Goal: Task Accomplishment & Management: Complete application form

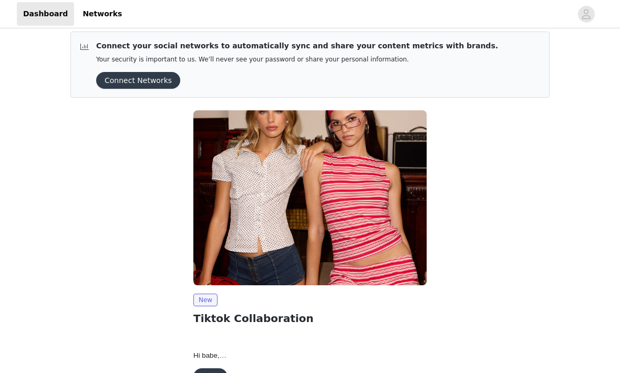
scroll to position [38, 0]
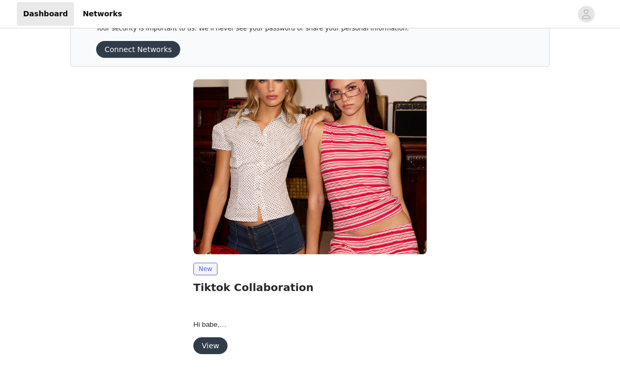
click at [208, 343] on button "View" at bounding box center [210, 346] width 34 height 17
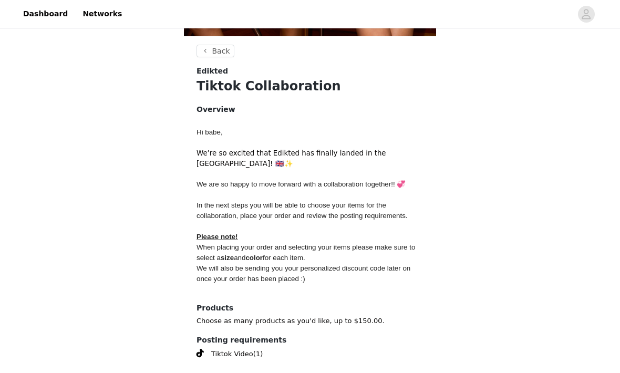
scroll to position [379, 0]
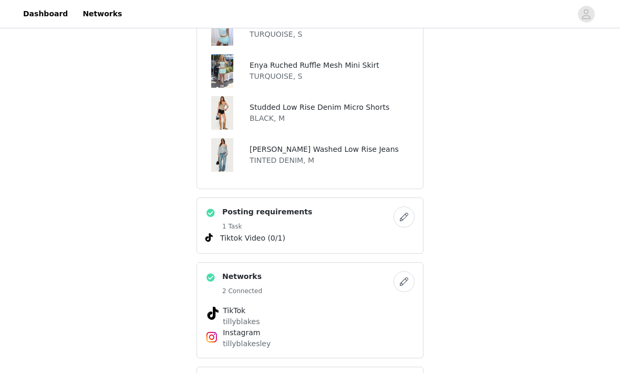
scroll to position [551, 0]
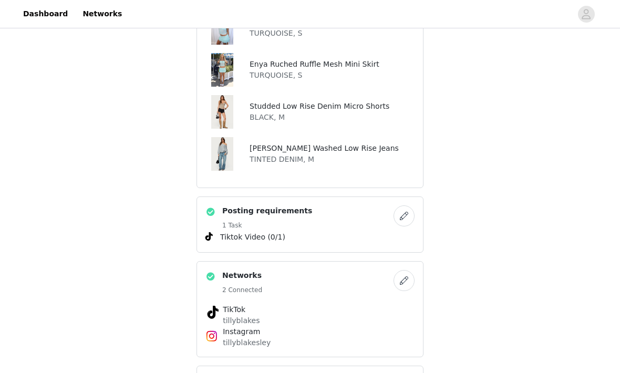
click at [253, 286] on h5 "2 Connected" at bounding box center [242, 290] width 40 height 9
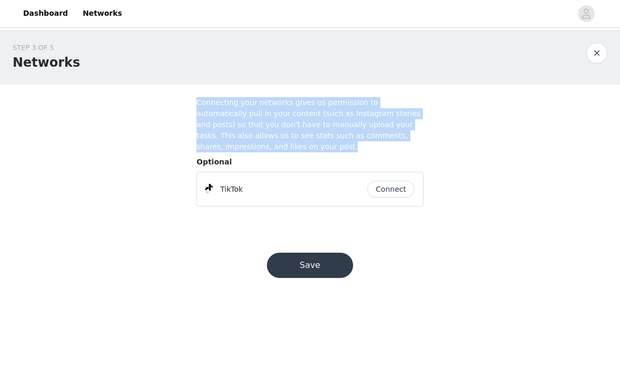
drag, startPoint x: 263, startPoint y: 143, endPoint x: 184, endPoint y: 87, distance: 97.2
click at [184, 87] on section "Connecting your networks gives us permission to automatically pull in your cont…" at bounding box center [310, 156] width 252 height 143
copy h4 "Connecting your networks gives us permission to automatically pull in your cont…"
click at [530, 143] on div "STEP 3 OF 5 Networks Connecting your networks gives us permission to automatica…" at bounding box center [310, 128] width 620 height 197
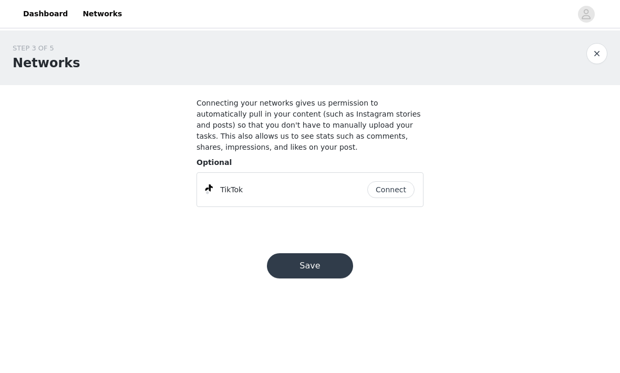
click at [601, 57] on button "button" at bounding box center [596, 53] width 21 height 21
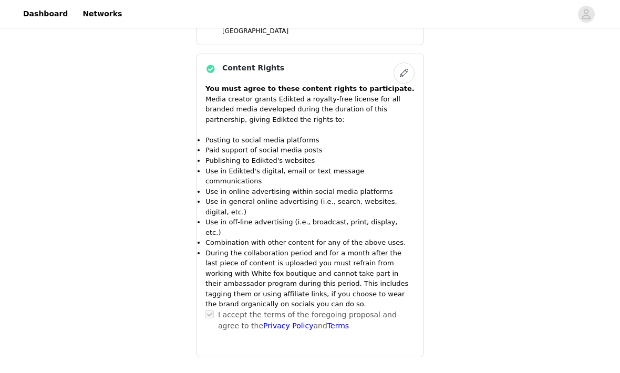
scroll to position [952, 0]
